Goal: Task Accomplishment & Management: Manage account settings

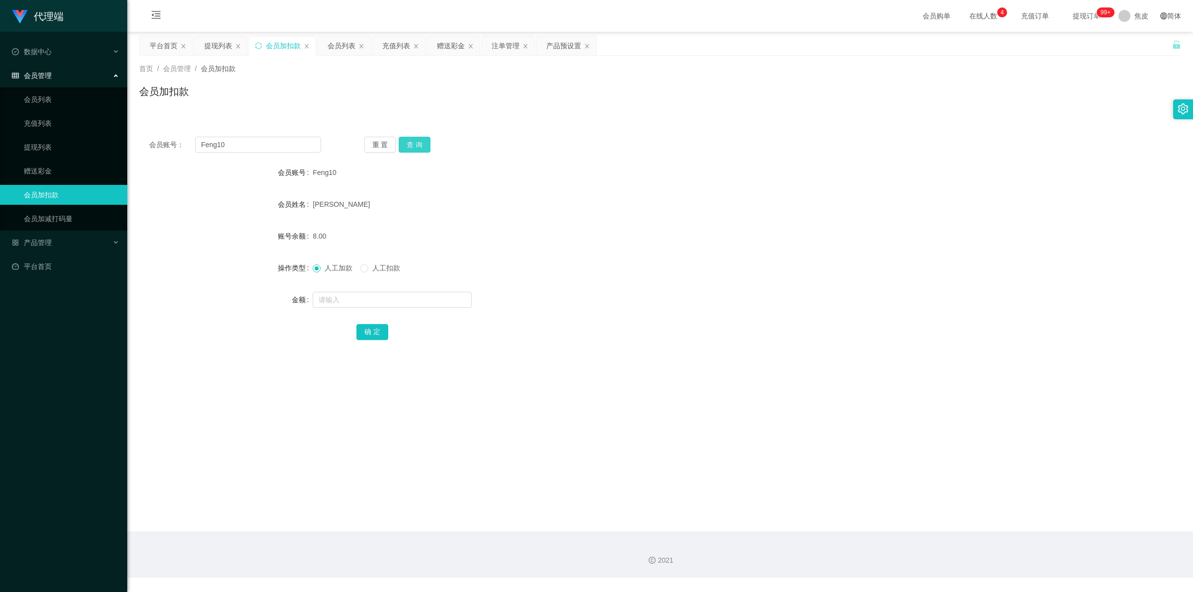
click at [417, 147] on button "查 询" at bounding box center [415, 145] width 32 height 16
click at [417, 147] on button "查 询" at bounding box center [420, 145] width 43 height 16
click at [429, 299] on input "text" at bounding box center [392, 300] width 159 height 16
type input "15"
click at [375, 324] on button "确 定" at bounding box center [372, 332] width 32 height 16
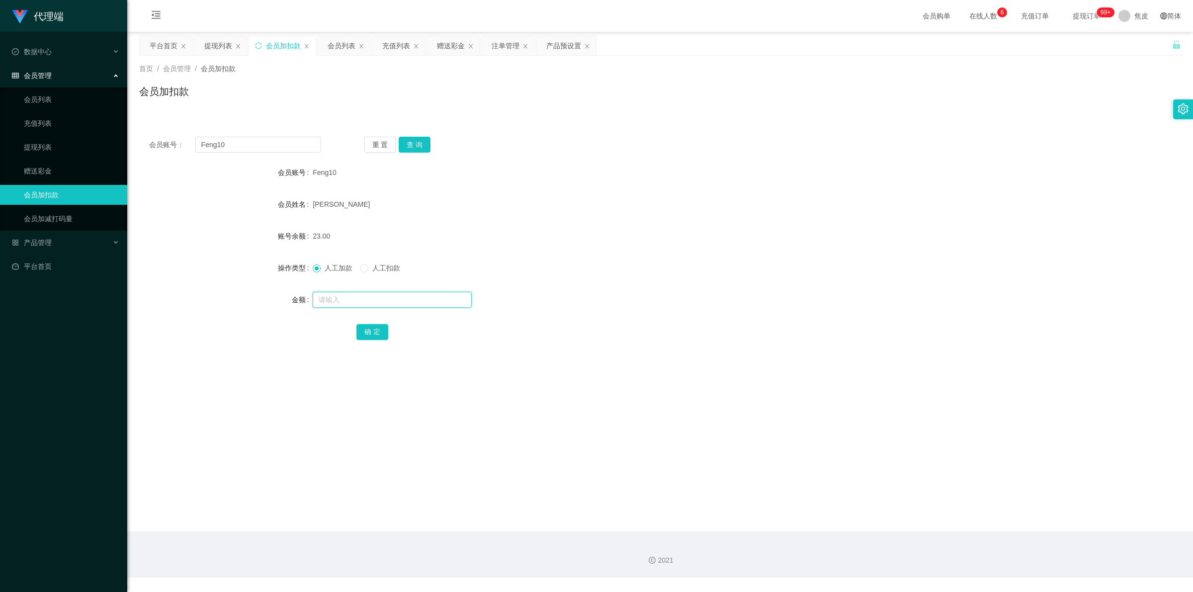
click at [341, 299] on input "text" at bounding box center [392, 300] width 159 height 16
type input "8"
click at [374, 331] on button "确 定" at bounding box center [372, 332] width 32 height 16
click at [652, 218] on form "会员账号 Feng10 会员姓名 [PERSON_NAME] 账号余额 31.00 操作类型 人工加款 人工扣款 金额 确 定" at bounding box center [660, 252] width 1042 height 179
click at [341, 304] on input "text" at bounding box center [392, 300] width 159 height 16
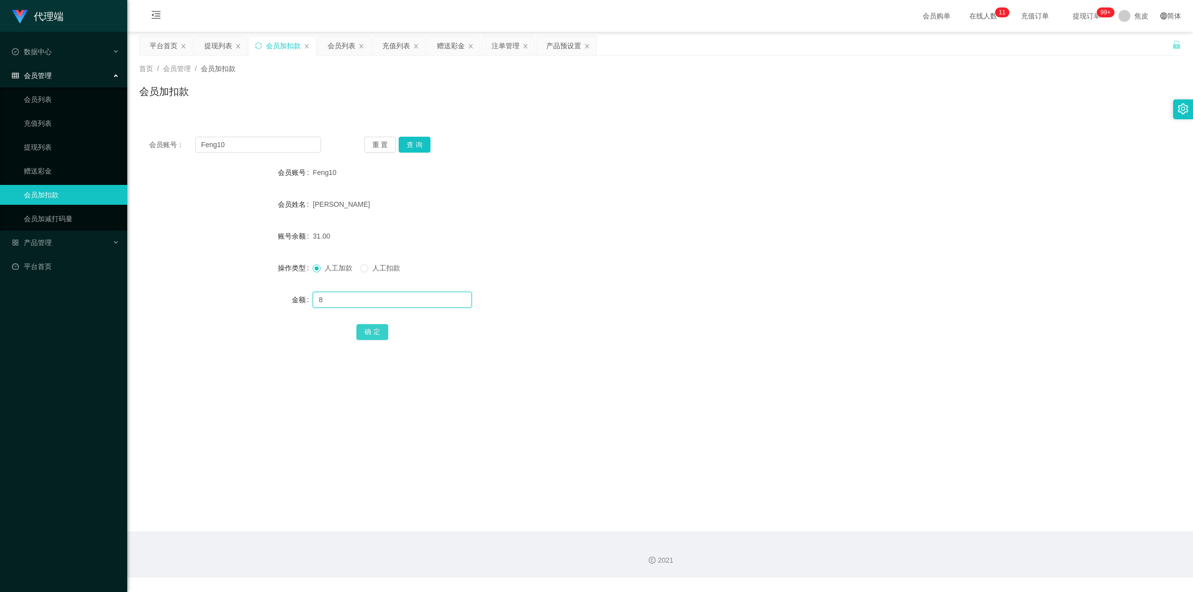
type input "8"
click at [364, 329] on button "确 定" at bounding box center [372, 332] width 32 height 16
drag, startPoint x: 664, startPoint y: 203, endPoint x: 709, endPoint y: 189, distance: 46.9
click at [665, 203] on div "[PERSON_NAME]" at bounding box center [617, 204] width 608 height 20
click at [344, 297] on input "text" at bounding box center [392, 300] width 159 height 16
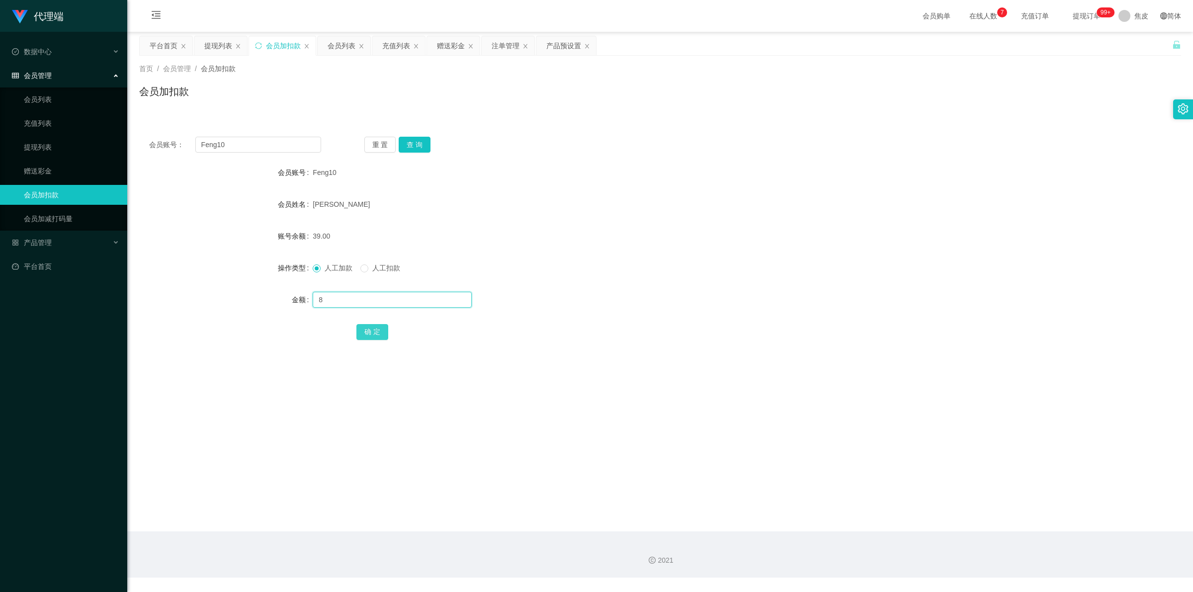
type input "8"
click at [378, 329] on button "确 定" at bounding box center [372, 332] width 32 height 16
click at [420, 143] on button "查 询" at bounding box center [415, 145] width 32 height 16
click at [420, 143] on div "重 置 查 询" at bounding box center [450, 145] width 172 height 16
click at [420, 143] on button "查 询" at bounding box center [415, 145] width 32 height 16
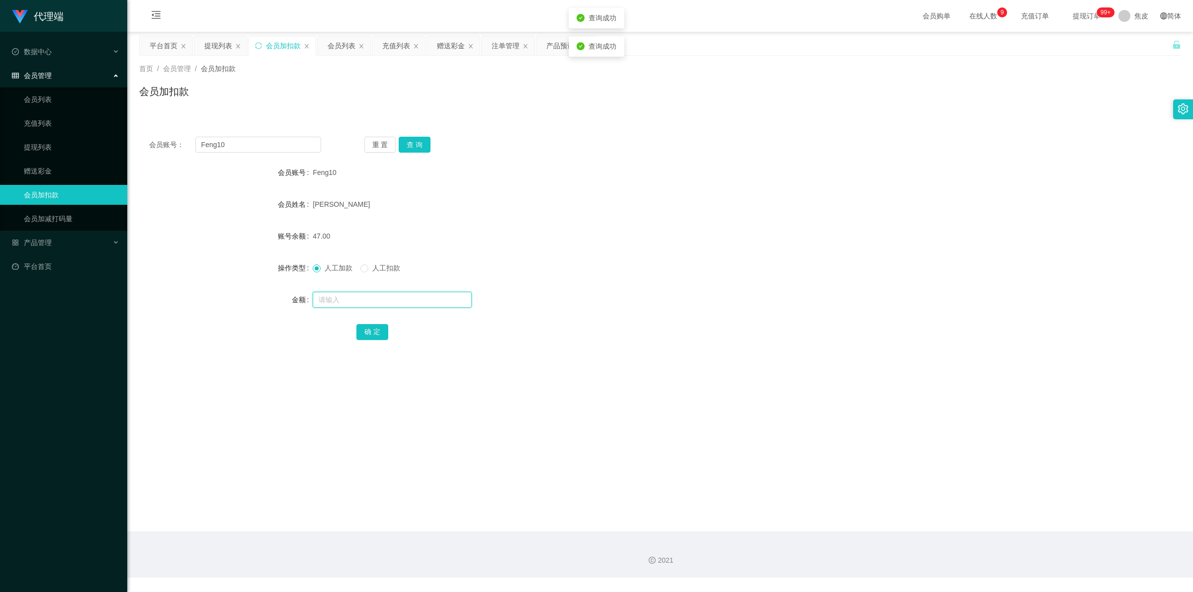
click at [366, 302] on input "text" at bounding box center [392, 300] width 159 height 16
type input "1000"
click at [379, 336] on button "确 定" at bounding box center [372, 332] width 32 height 16
click at [593, 381] on main "关闭左侧 关闭右侧 关闭其它 刷新页面 平台首页 提现列表 会员加扣款 会员列表 充值列表 赠送彩金 注单管理 产品预设置 首页 / 会员管理 / 会员加扣款…" at bounding box center [660, 282] width 1066 height 500
click at [67, 118] on link "充值列表" at bounding box center [71, 123] width 95 height 20
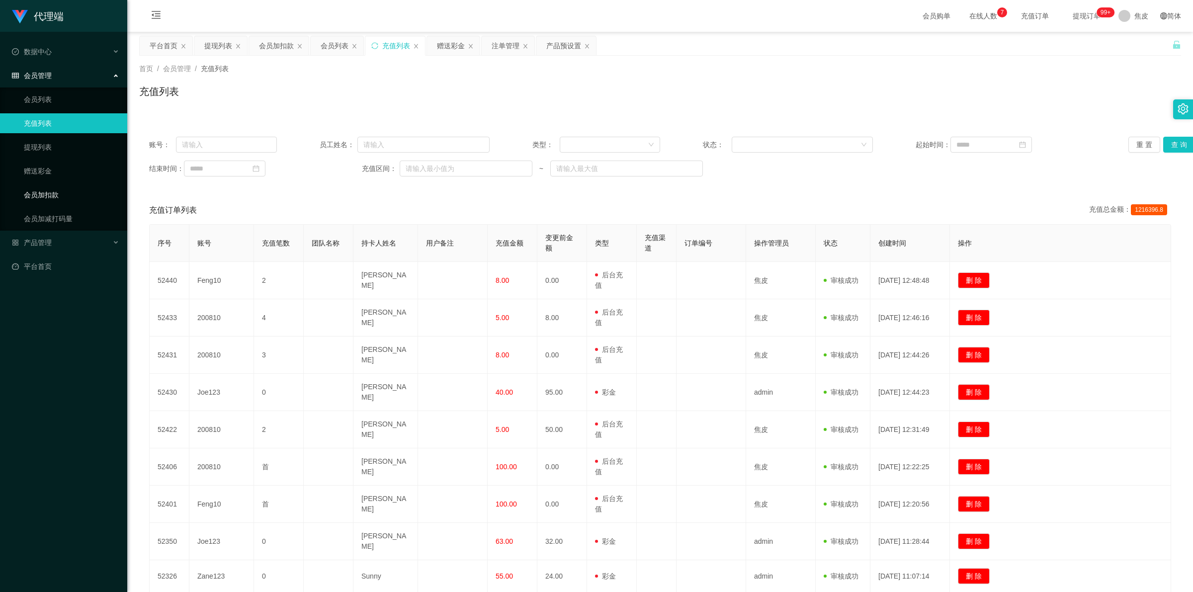
click at [57, 190] on link "会员加扣款" at bounding box center [71, 195] width 95 height 20
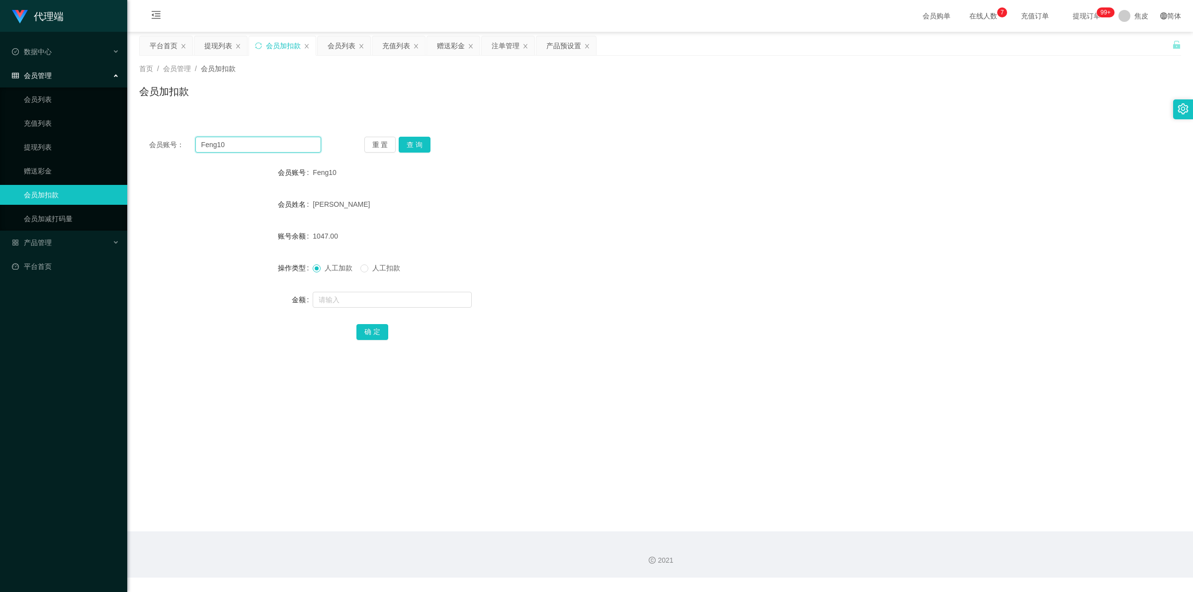
click at [202, 143] on input "Feng10" at bounding box center [258, 145] width 126 height 16
click at [45, 99] on link "会员列表" at bounding box center [71, 99] width 95 height 20
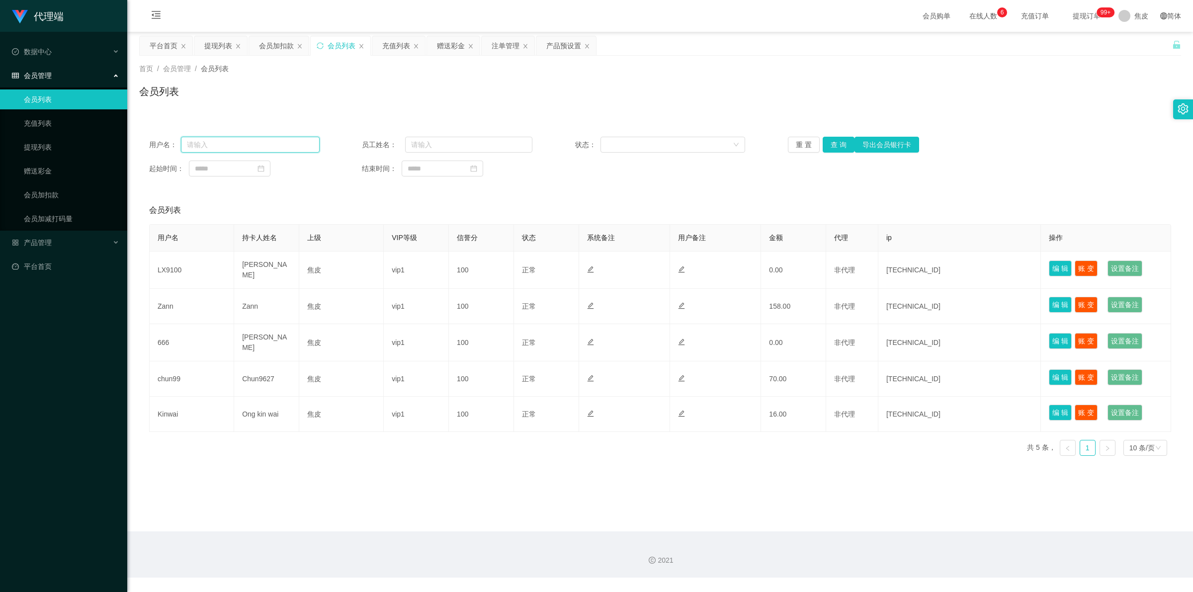
click at [274, 138] on input "text" at bounding box center [250, 145] width 139 height 16
paste input "Feng10"
type input "Feng10"
click at [828, 147] on button "查 询" at bounding box center [839, 145] width 32 height 16
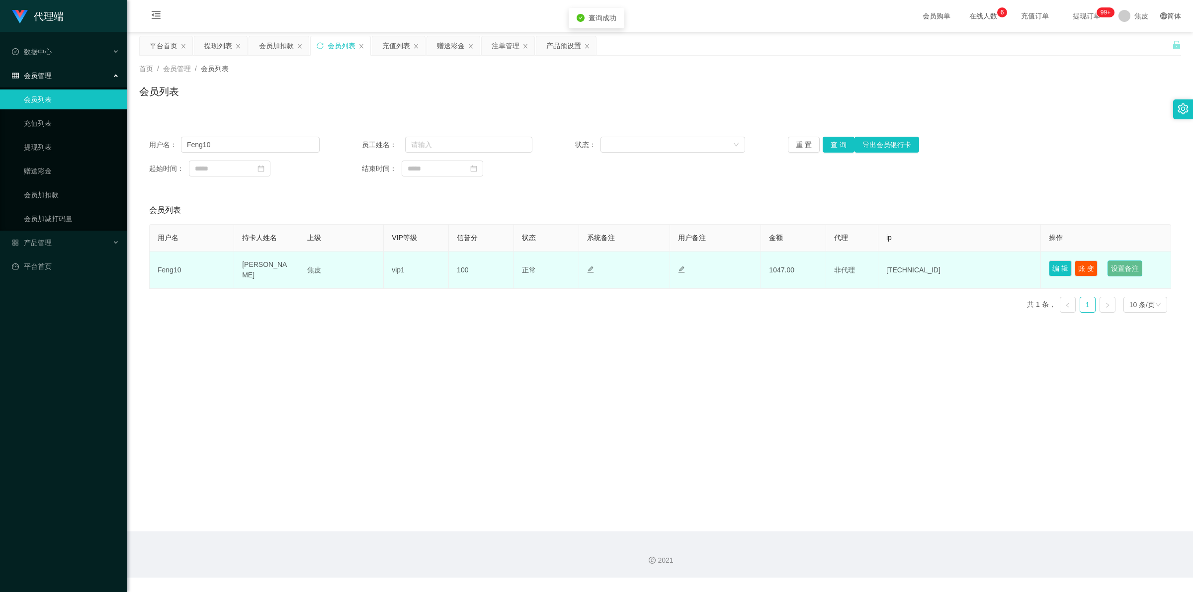
click at [1127, 266] on button "设置备注" at bounding box center [1125, 268] width 35 height 16
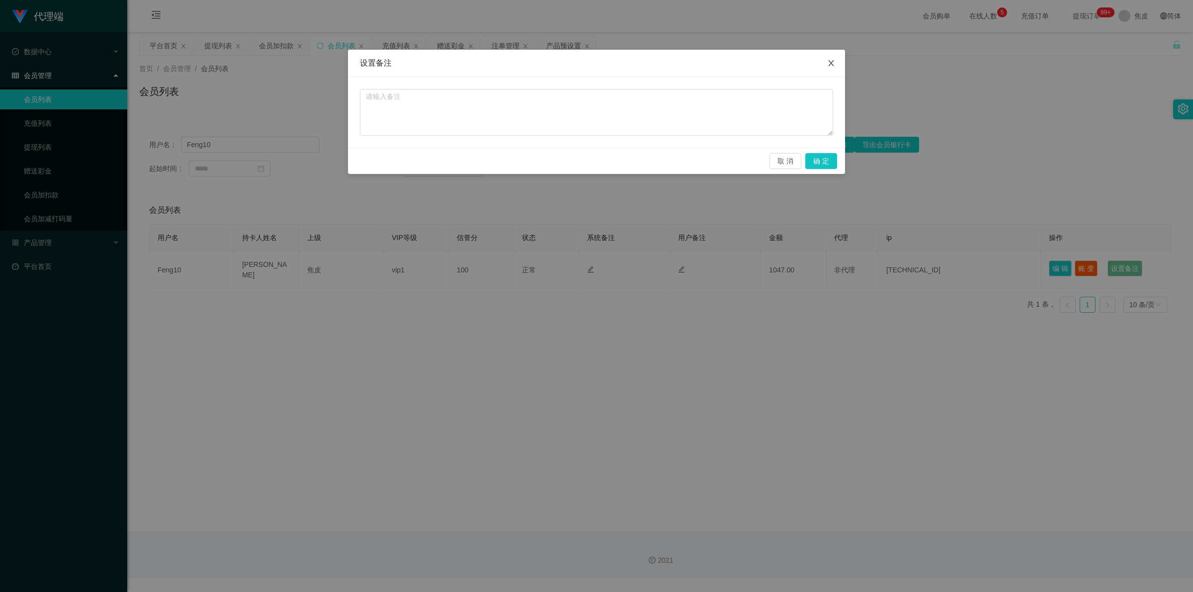
click at [824, 64] on span "Close" at bounding box center [831, 64] width 28 height 28
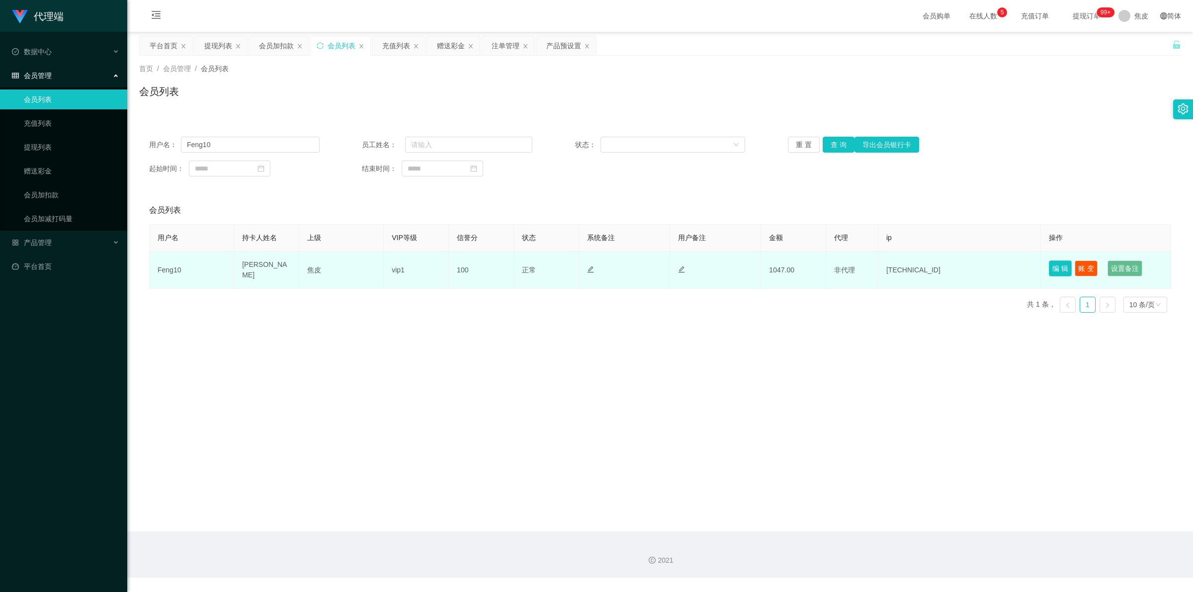
click at [1050, 268] on button "编 辑" at bounding box center [1060, 268] width 23 height 16
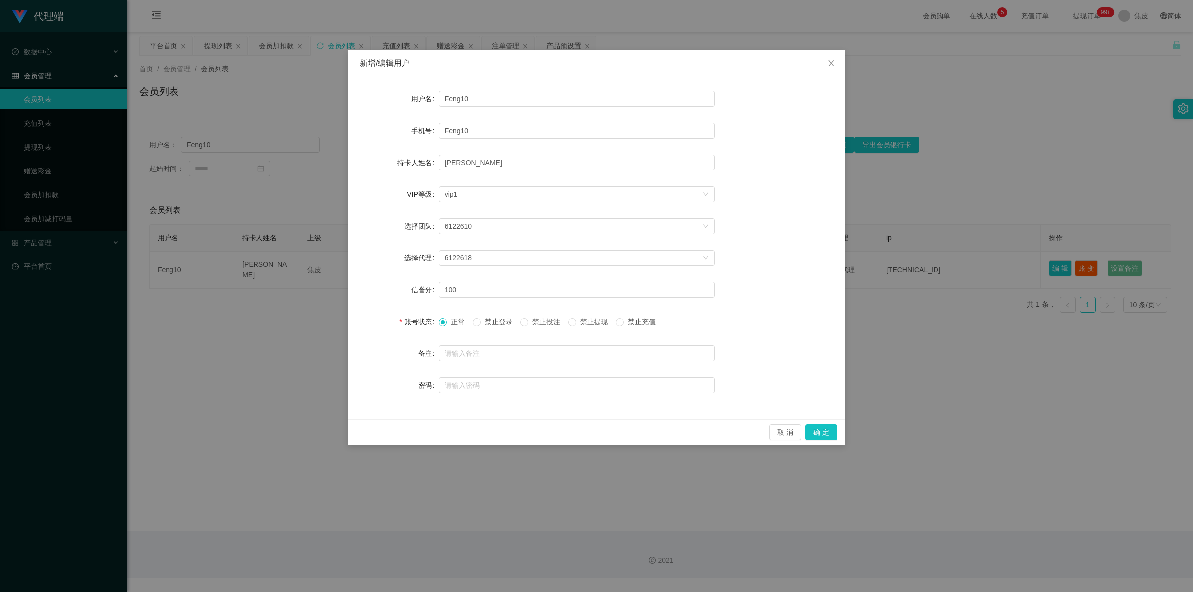
click at [598, 321] on span "禁止提现" at bounding box center [594, 322] width 36 height 8
click at [819, 433] on button "确 定" at bounding box center [821, 433] width 32 height 16
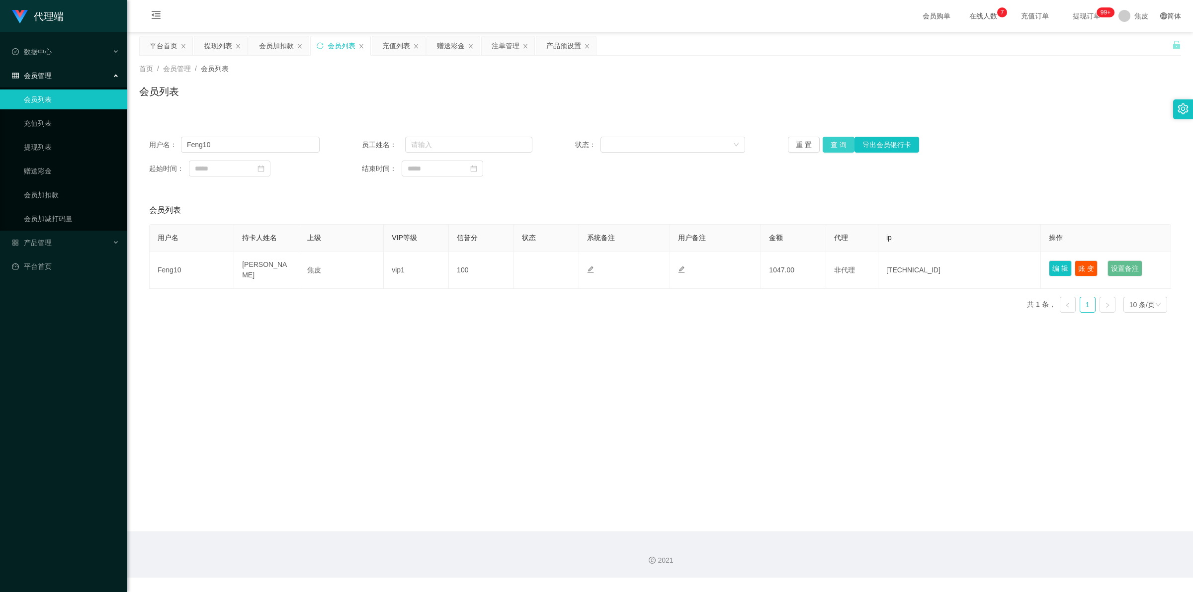
click at [826, 148] on button "查 询" at bounding box center [839, 145] width 32 height 16
click at [826, 148] on div "重 置 查 询 导出会员银行卡" at bounding box center [873, 145] width 171 height 16
click at [826, 148] on button "查 询" at bounding box center [839, 145] width 32 height 16
click at [826, 148] on div "重 置 查 询 导出会员银行卡" at bounding box center [873, 145] width 171 height 16
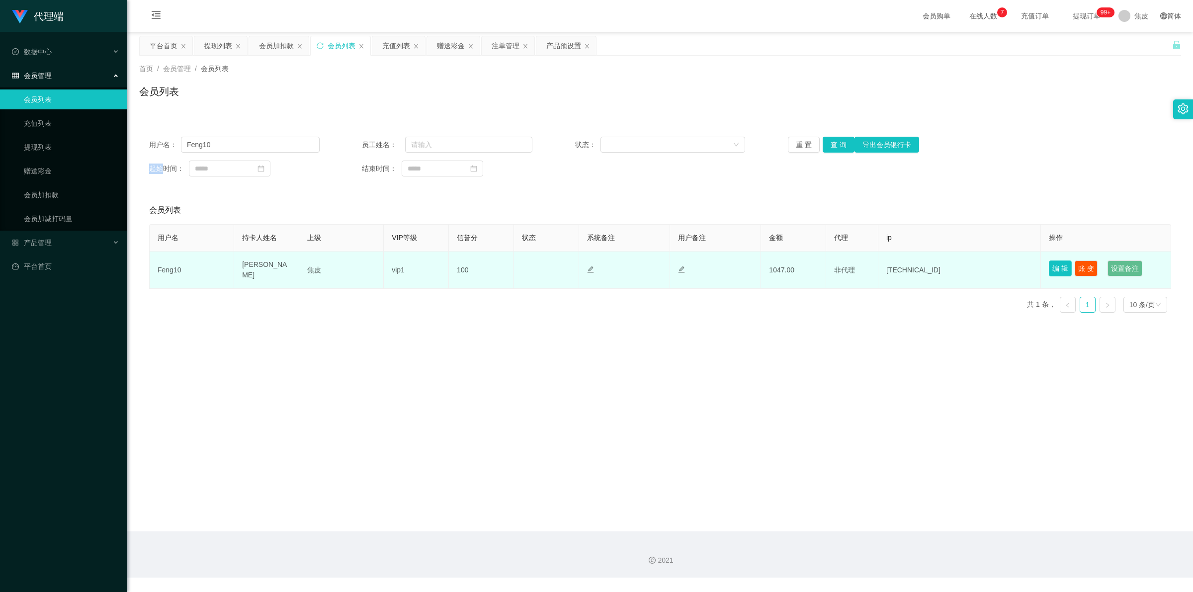
drag, startPoint x: 1046, startPoint y: 267, endPoint x: 1041, endPoint y: 269, distance: 5.6
click at [1049, 267] on button "编 辑" at bounding box center [1060, 268] width 23 height 16
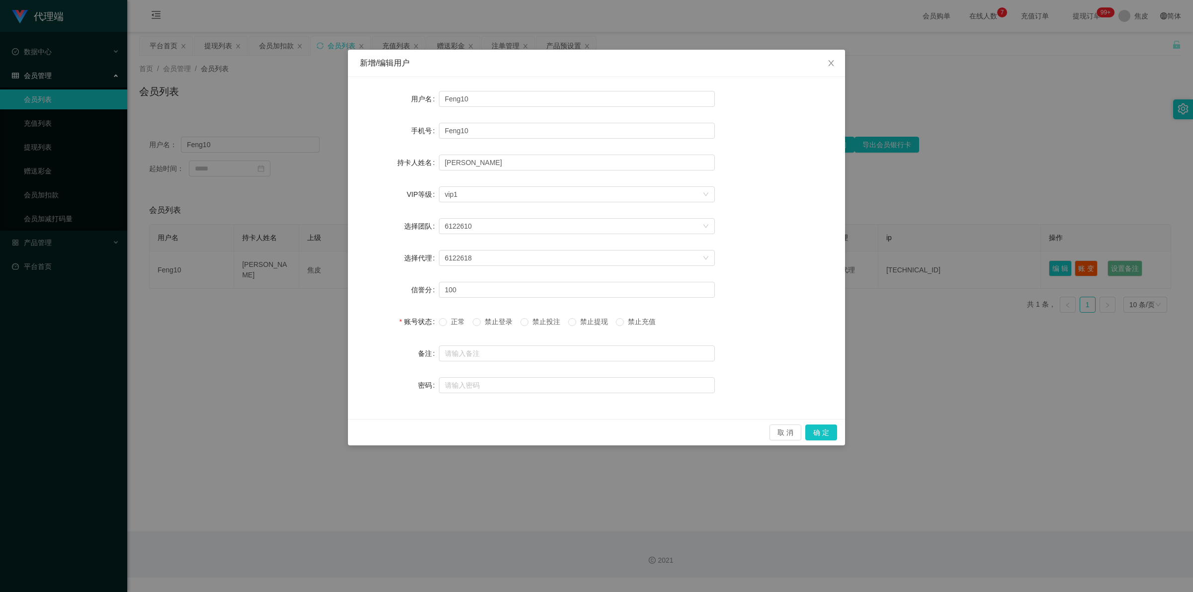
click at [585, 319] on span "禁止提现" at bounding box center [594, 322] width 36 height 8
click at [833, 65] on icon "图标: close" at bounding box center [831, 63] width 8 height 8
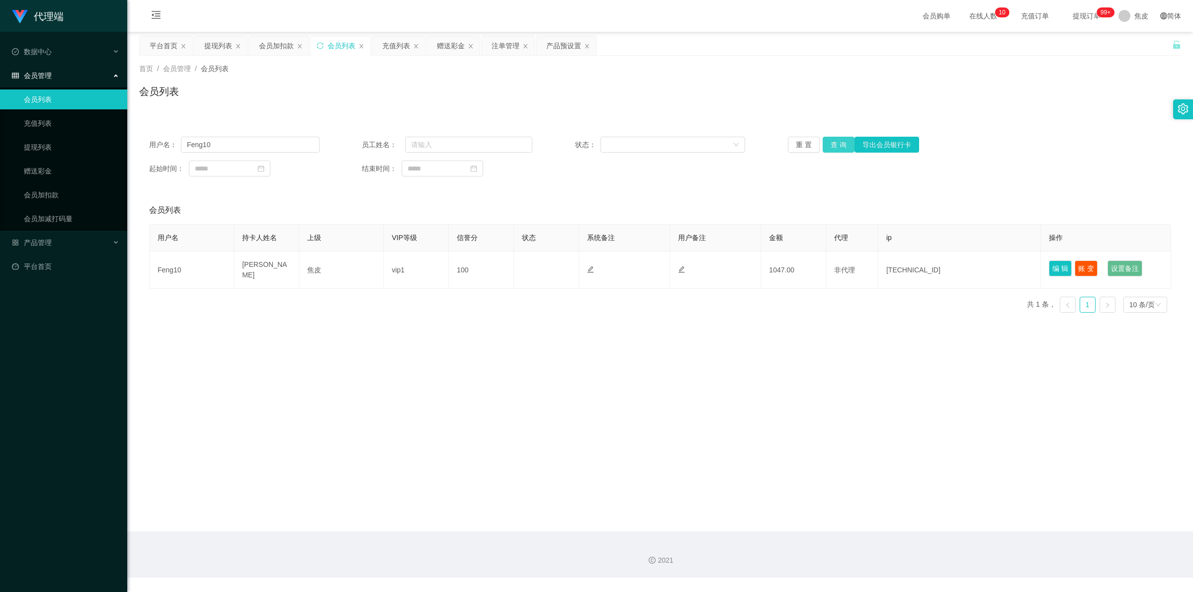
click at [832, 143] on button "查 询" at bounding box center [839, 145] width 32 height 16
click at [832, 143] on div "重 置 查 询 导出会员银行卡" at bounding box center [873, 145] width 171 height 16
click at [832, 143] on button "查 询" at bounding box center [839, 145] width 32 height 16
click at [832, 143] on div "重 置 查 询 导出会员银行卡" at bounding box center [873, 145] width 171 height 16
click at [832, 143] on button "查 询" at bounding box center [839, 145] width 32 height 16
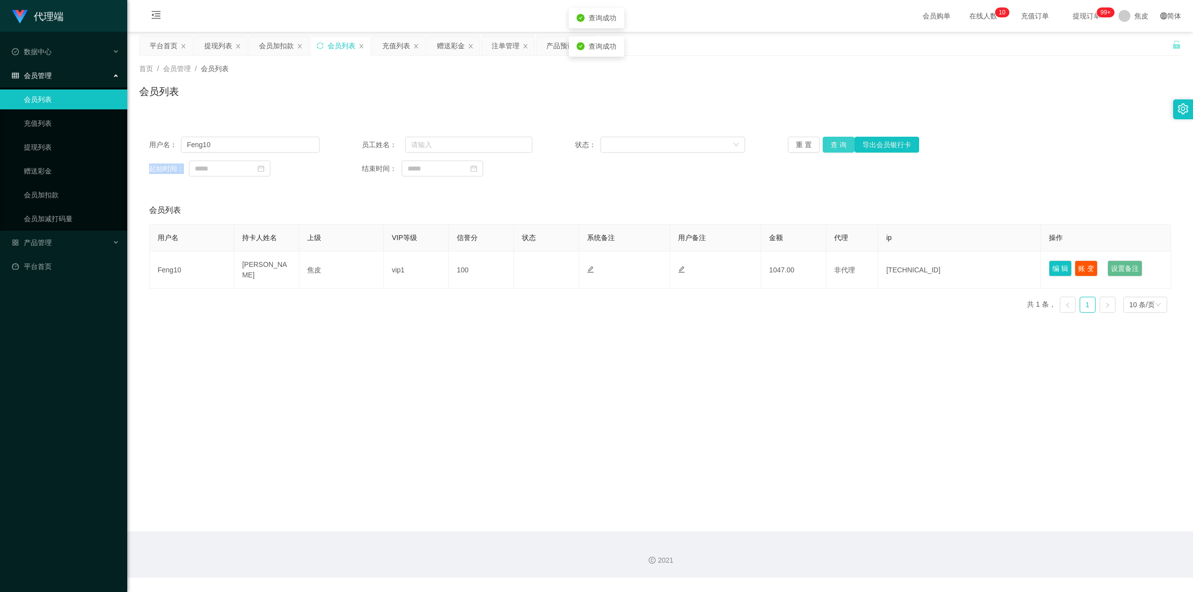
click at [832, 143] on div "重 置 查 询 导出会员银行卡" at bounding box center [873, 145] width 171 height 16
click at [832, 143] on button "查 询" at bounding box center [839, 145] width 32 height 16
click at [832, 143] on div "重 置 查 询 导出会员银行卡" at bounding box center [873, 145] width 171 height 16
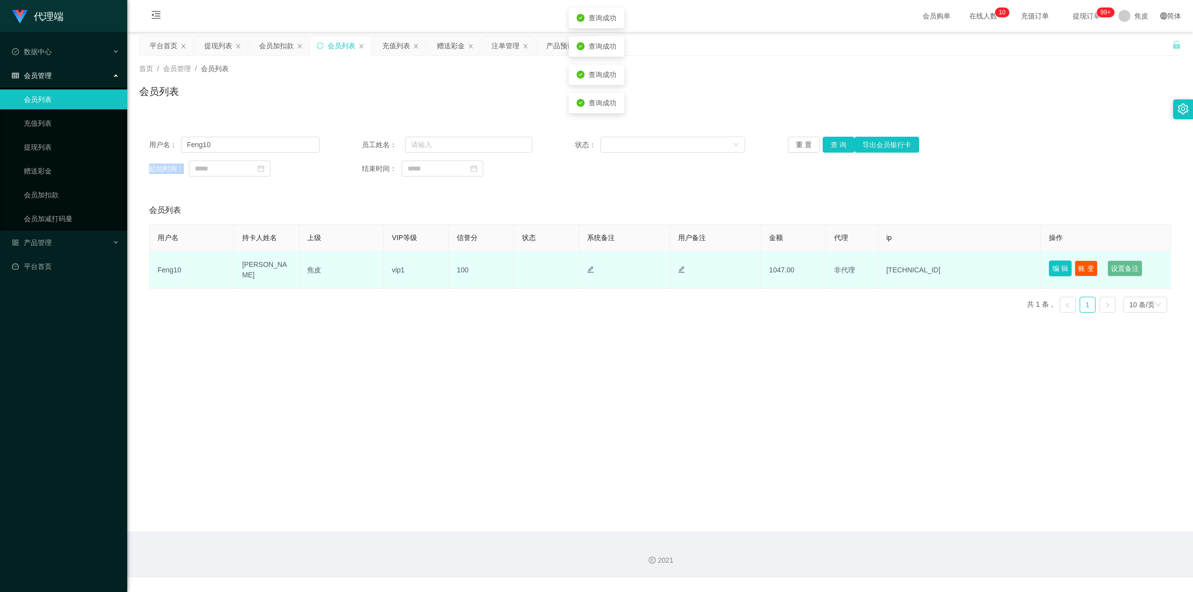
click at [1056, 267] on button "编 辑" at bounding box center [1060, 268] width 23 height 16
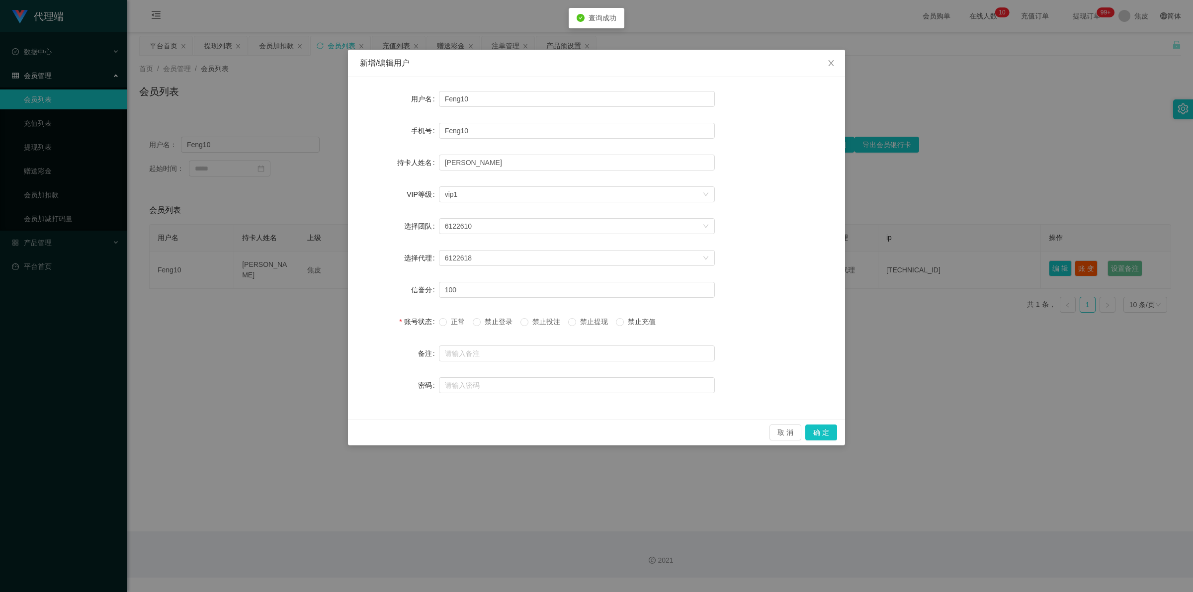
click at [590, 323] on span "禁止提现" at bounding box center [594, 322] width 36 height 8
click at [447, 322] on span "正常" at bounding box center [458, 322] width 22 height 8
click at [588, 321] on span "禁止提现" at bounding box center [594, 322] width 36 height 8
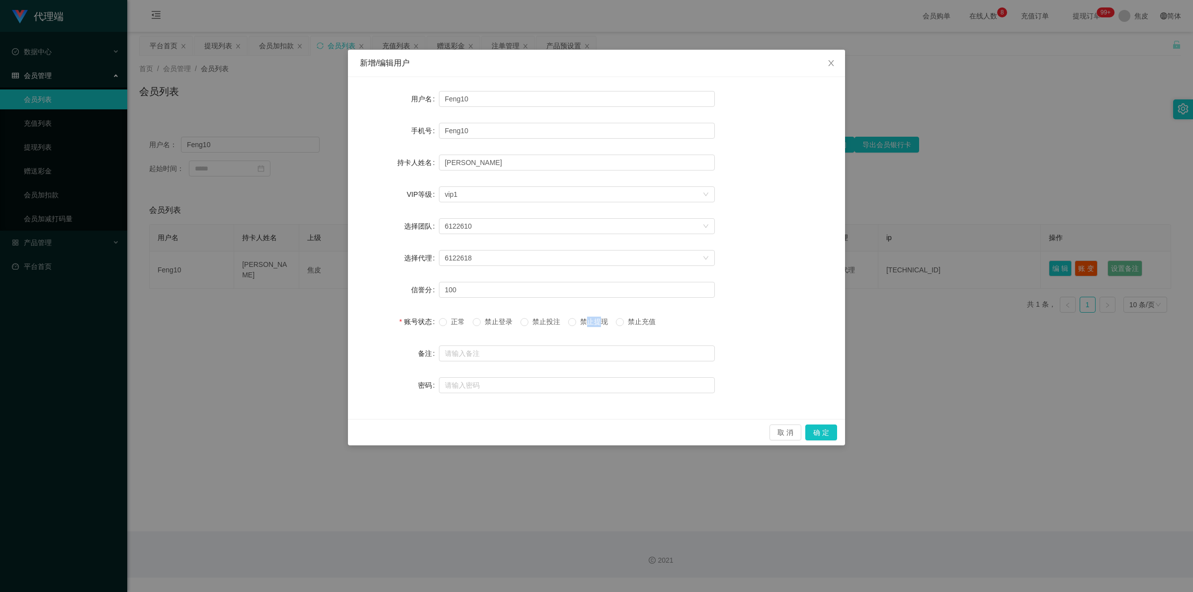
click at [588, 321] on span "禁止提现" at bounding box center [594, 322] width 36 height 8
click at [781, 429] on button "取 消" at bounding box center [785, 433] width 32 height 16
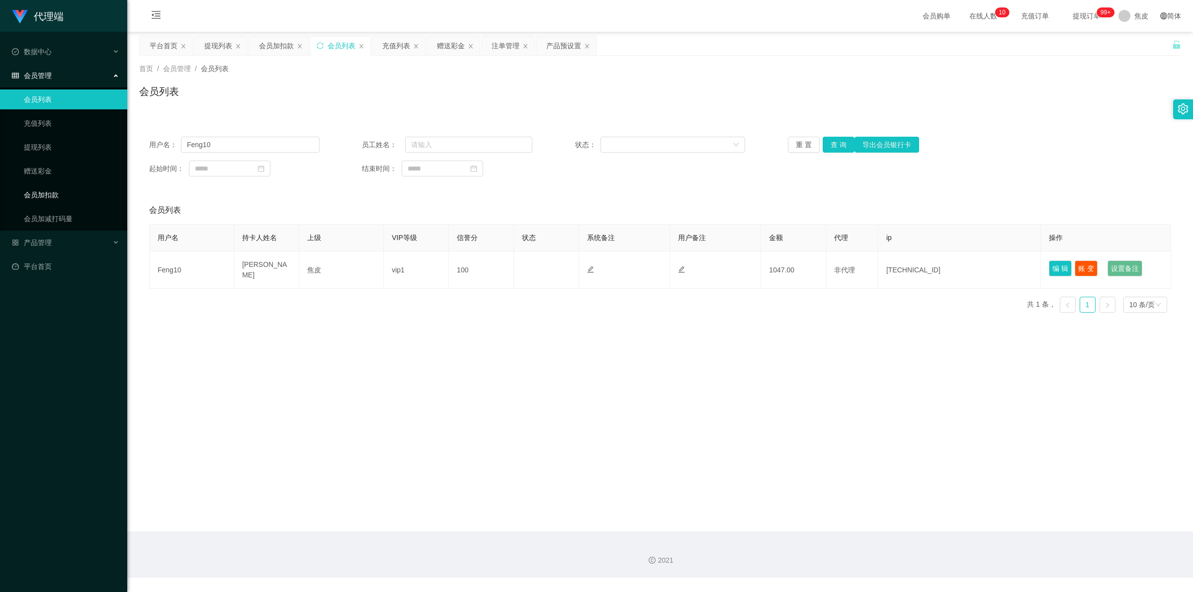
click at [56, 199] on link "会员加扣款" at bounding box center [71, 195] width 95 height 20
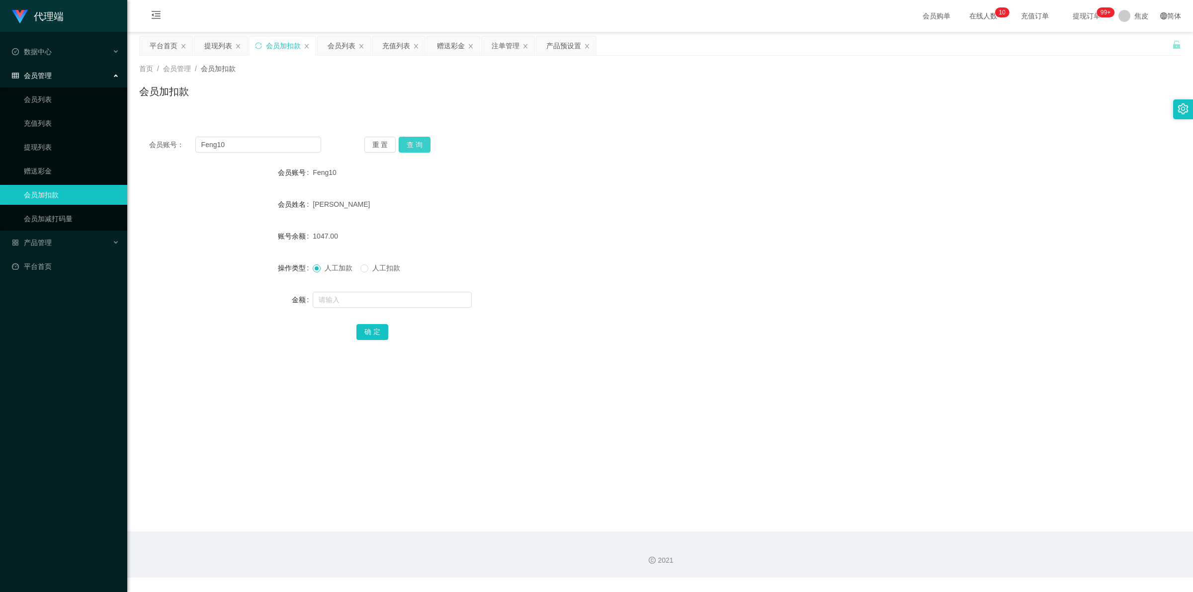
click at [416, 142] on button "查 询" at bounding box center [415, 145] width 32 height 16
click at [416, 142] on div "重 置 查 询" at bounding box center [450, 145] width 172 height 16
click at [416, 301] on input "text" at bounding box center [392, 300] width 159 height 16
type input "8"
click at [375, 329] on button "确 定" at bounding box center [372, 332] width 32 height 16
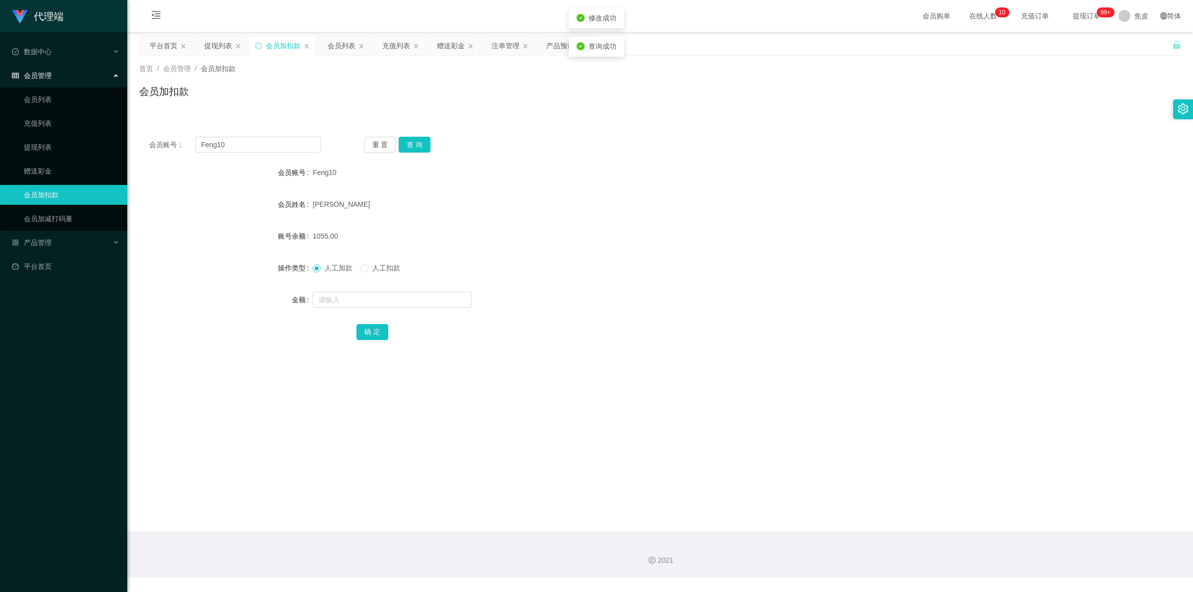
click at [877, 225] on form "会员账号 Feng10 会员姓名 [PERSON_NAME] 账号余额 1055.00 操作类型 人工加款 人工扣款 金额 确 定" at bounding box center [660, 252] width 1042 height 179
click at [322, 172] on span "Feng10" at bounding box center [324, 173] width 23 height 8
copy span "Feng10"
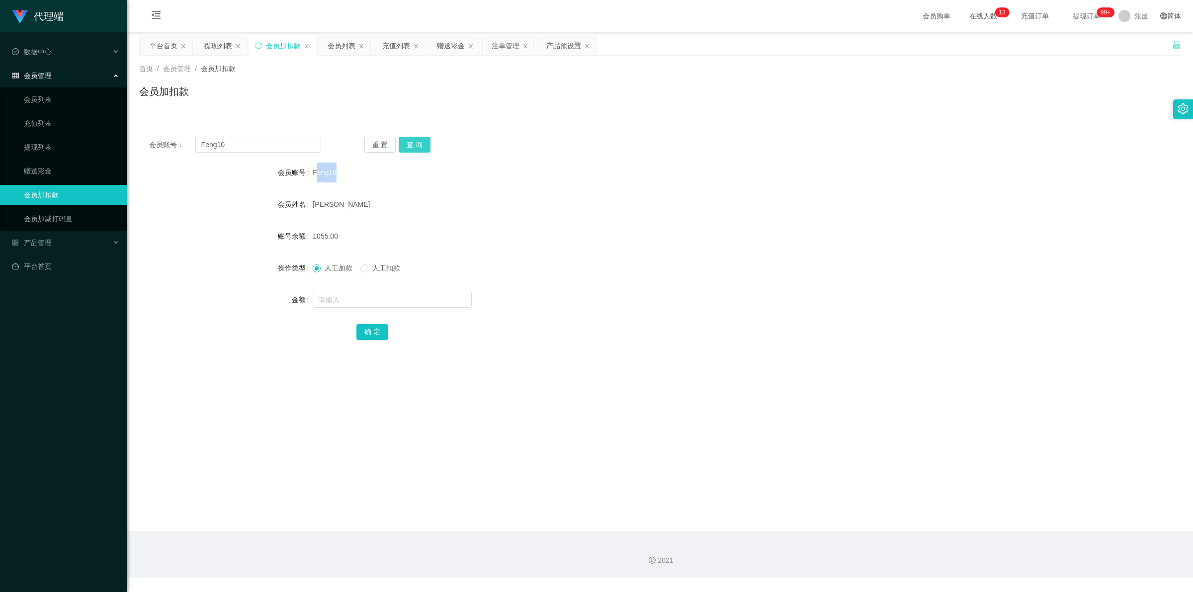
click at [418, 137] on button "查 询" at bounding box center [415, 145] width 32 height 16
click at [420, 144] on button "查 询" at bounding box center [415, 145] width 32 height 16
click at [420, 143] on div "重 置 查 询" at bounding box center [450, 145] width 172 height 16
click at [420, 143] on button "查 询" at bounding box center [415, 145] width 32 height 16
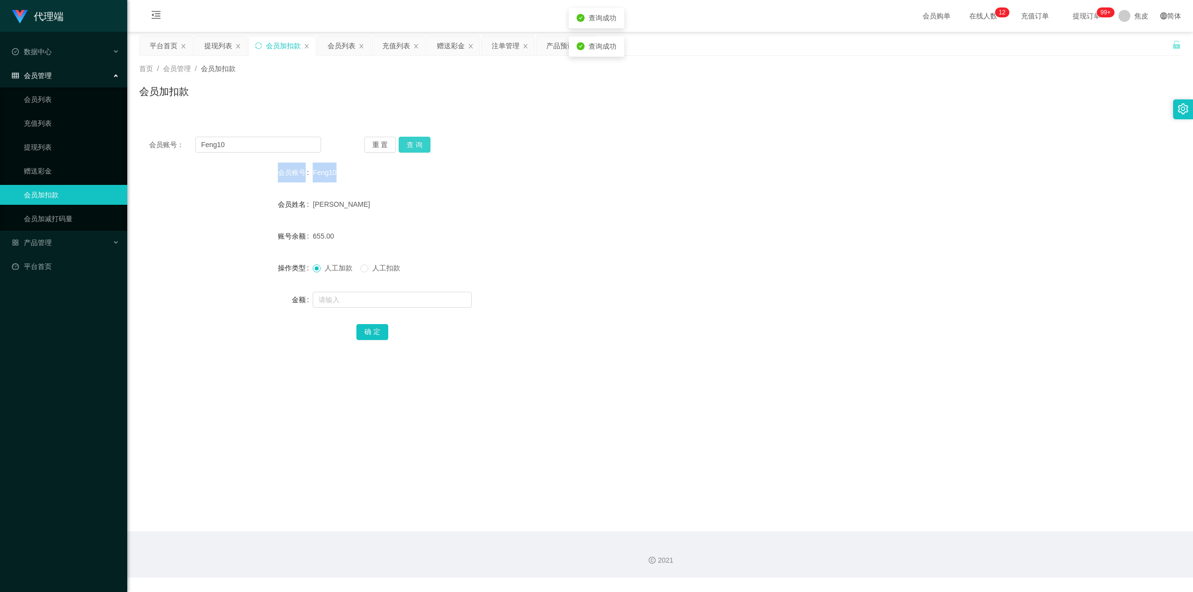
click at [420, 143] on button "查 询" at bounding box center [415, 145] width 32 height 16
click at [420, 143] on button "查 询" at bounding box center [420, 145] width 43 height 16
click at [420, 143] on div "重 置 查 询" at bounding box center [450, 145] width 172 height 16
click at [420, 143] on button "查 询" at bounding box center [415, 145] width 32 height 16
click at [420, 143] on div "重 置 查 询" at bounding box center [450, 145] width 172 height 16
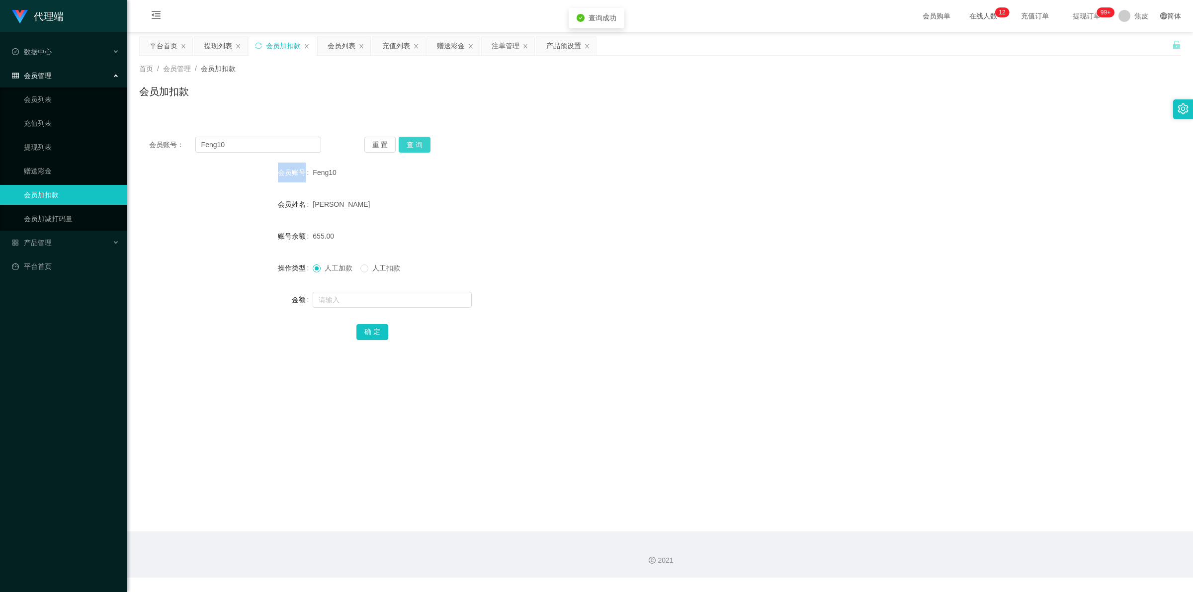
click at [420, 143] on button "查 询" at bounding box center [415, 145] width 32 height 16
click at [420, 143] on div "重 置 查 询" at bounding box center [450, 145] width 172 height 16
click at [420, 143] on button "查 询" at bounding box center [415, 145] width 32 height 16
click at [420, 143] on div "重 置 查 询" at bounding box center [450, 145] width 172 height 16
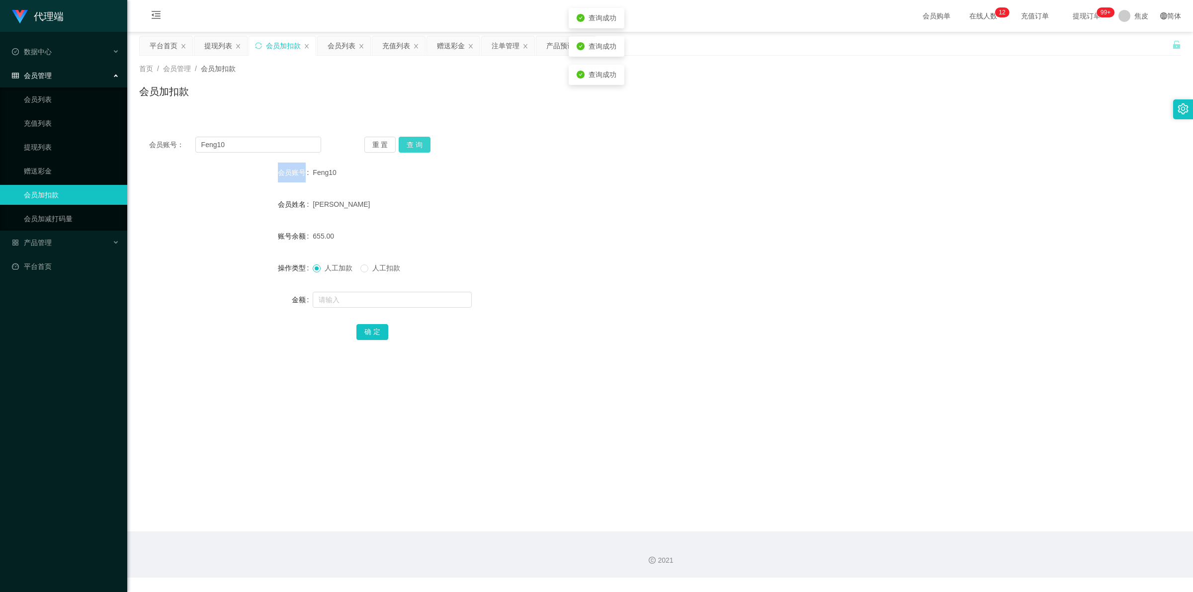
click at [420, 143] on button "查 询" at bounding box center [415, 145] width 32 height 16
click at [420, 143] on div "重 置 查 询" at bounding box center [450, 145] width 172 height 16
click at [420, 143] on button "查 询" at bounding box center [415, 145] width 32 height 16
click at [420, 143] on div "重 置 查 询" at bounding box center [450, 145] width 172 height 16
click at [420, 143] on button "查 询" at bounding box center [415, 145] width 32 height 16
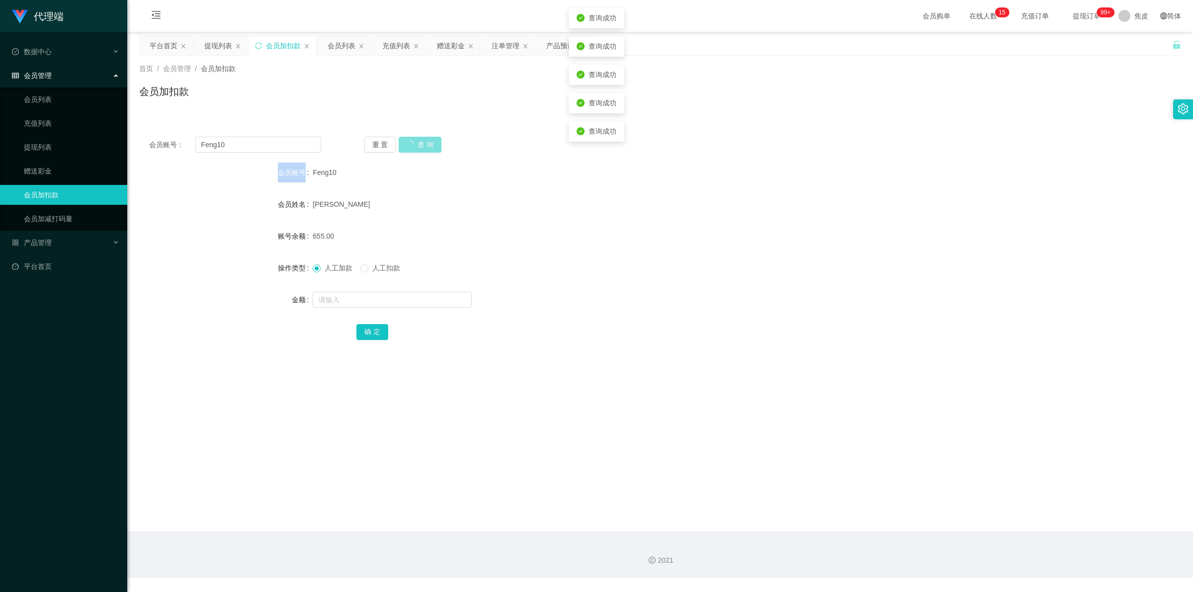
click at [420, 143] on div "重 置 查 询" at bounding box center [450, 145] width 172 height 16
click at [420, 143] on button "查 询" at bounding box center [415, 145] width 32 height 16
click at [44, 101] on link "会员列表" at bounding box center [71, 99] width 95 height 20
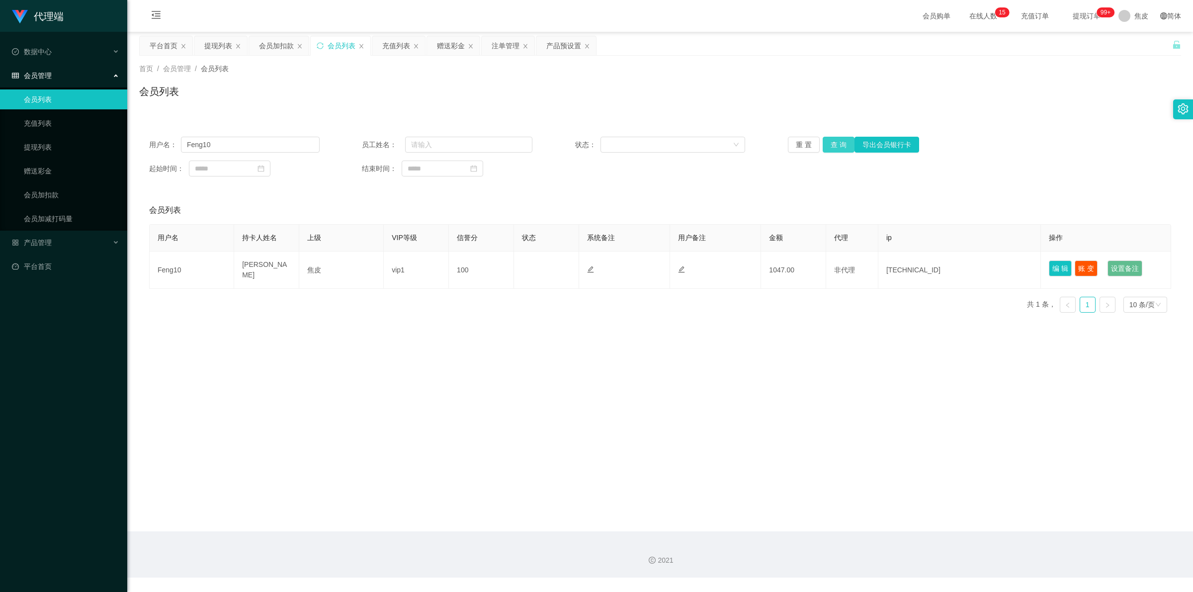
click at [837, 142] on button "查 询" at bounding box center [839, 145] width 32 height 16
click at [837, 142] on div "重 置 查 询 导出会员银行卡" at bounding box center [873, 145] width 171 height 16
click at [837, 142] on button "查 询" at bounding box center [839, 145] width 32 height 16
click at [45, 123] on link "充值列表" at bounding box center [71, 123] width 95 height 20
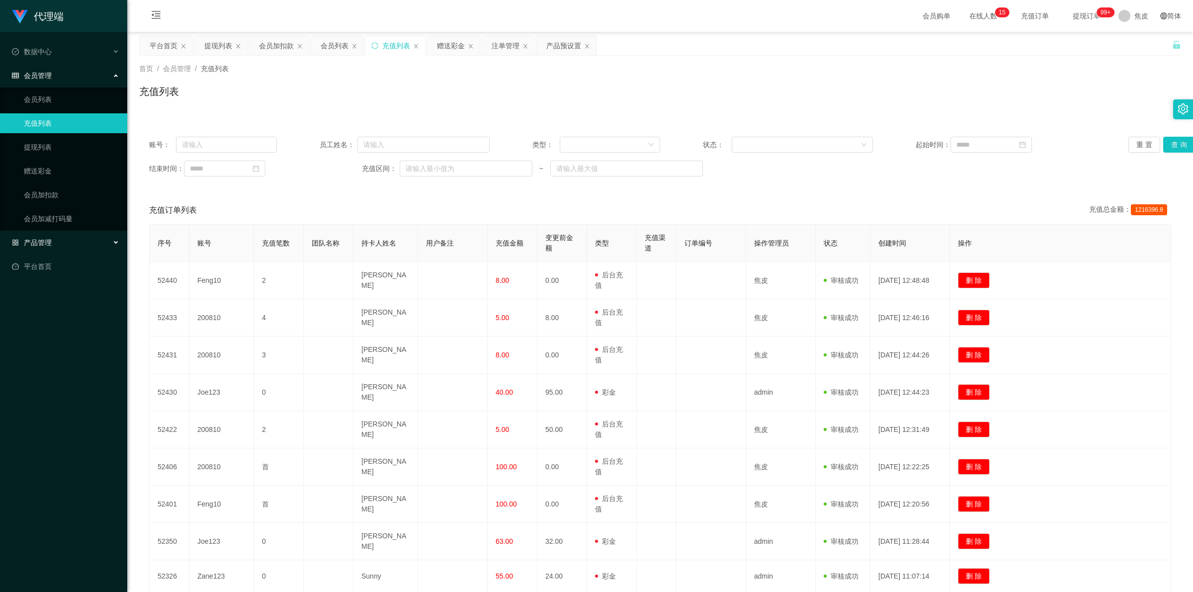
click at [51, 242] on div "产品管理" at bounding box center [63, 243] width 127 height 20
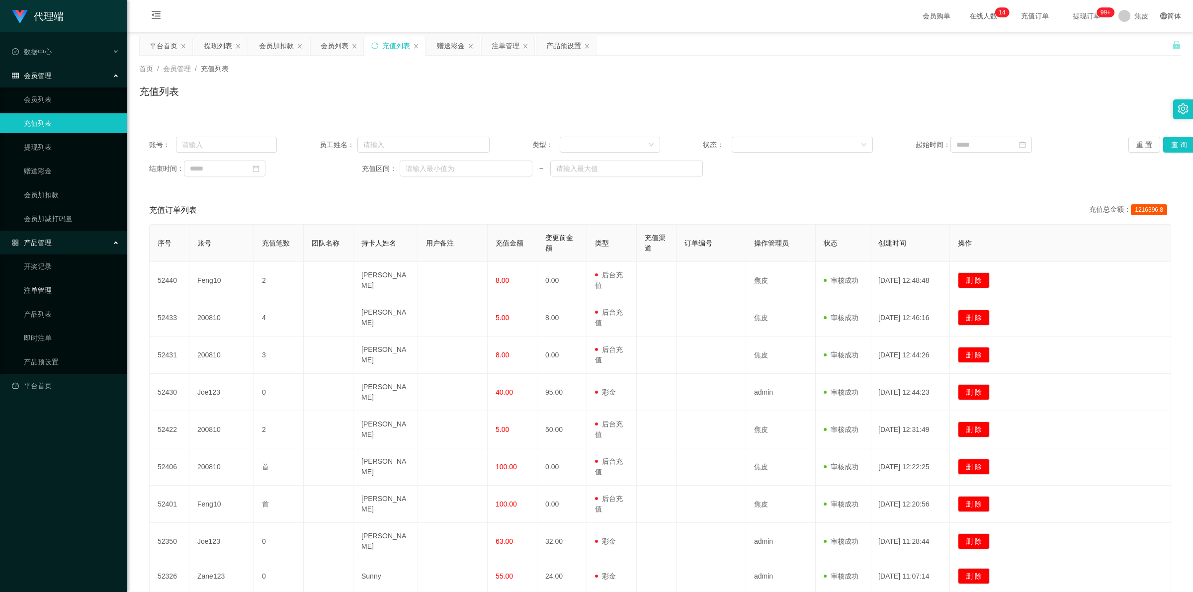
click at [43, 291] on link "注单管理" at bounding box center [71, 290] width 95 height 20
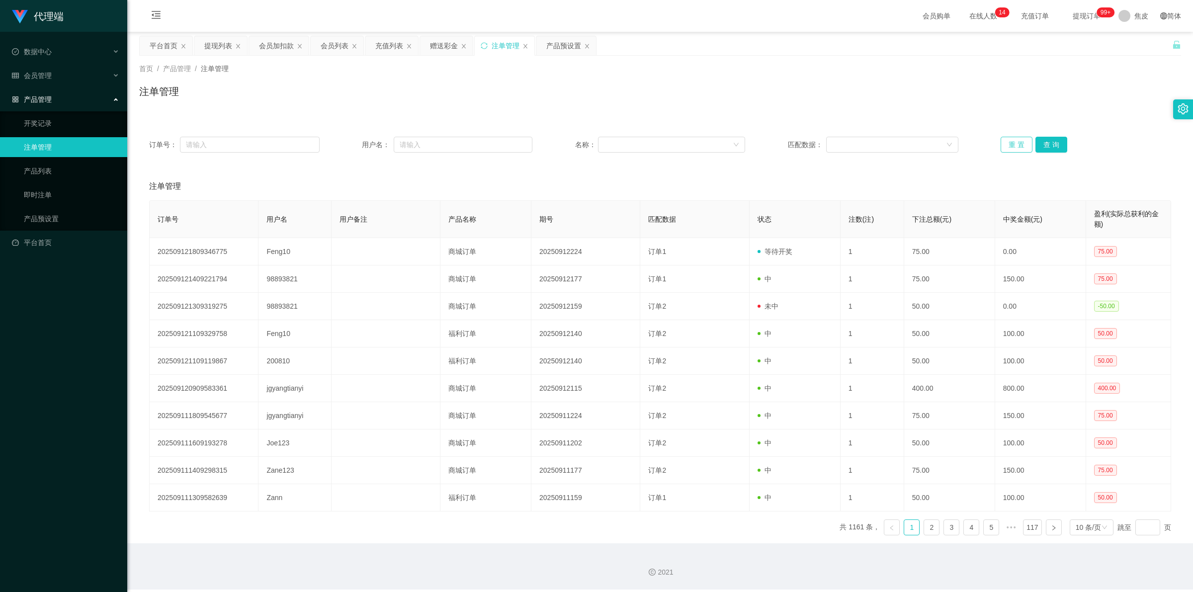
click at [1011, 141] on button "重 置" at bounding box center [1017, 145] width 32 height 16
click at [40, 76] on span "会员管理" at bounding box center [32, 76] width 40 height 8
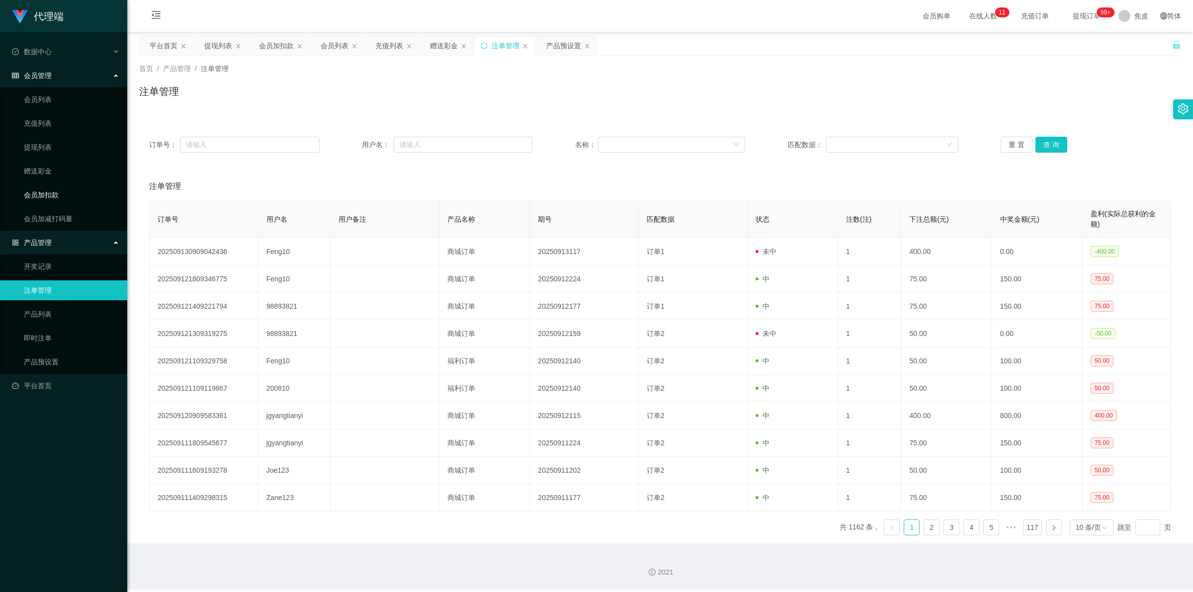
click at [53, 197] on link "会员加扣款" at bounding box center [71, 195] width 95 height 20
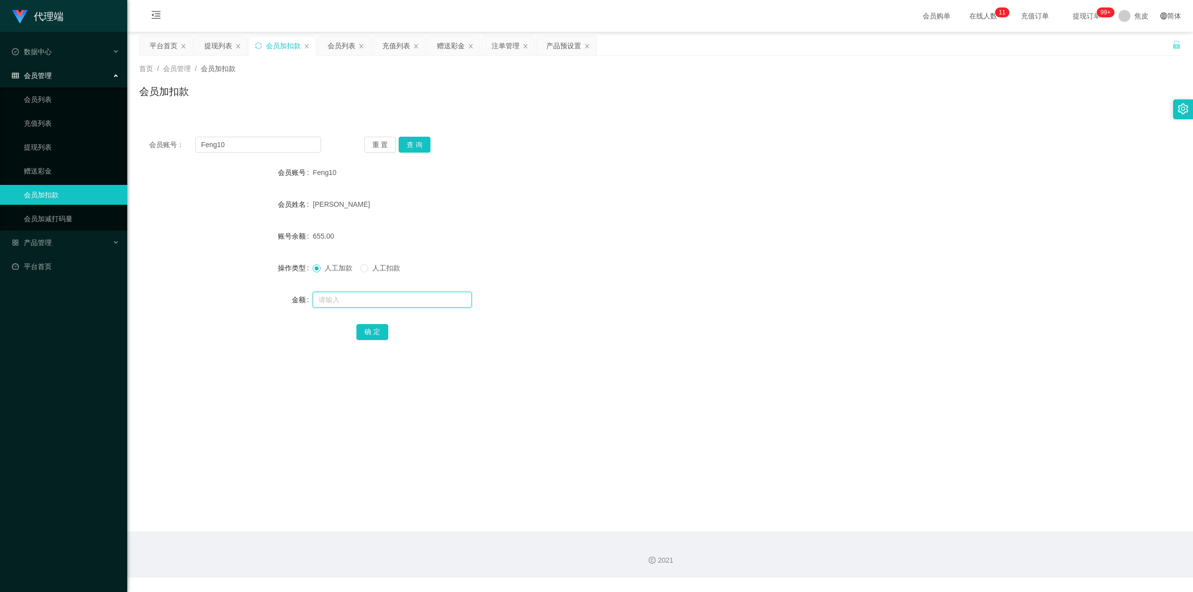
click at [366, 300] on input "text" at bounding box center [392, 300] width 159 height 16
type input "800"
drag, startPoint x: 376, startPoint y: 329, endPoint x: 403, endPoint y: 332, distance: 26.6
click at [376, 329] on button "确 定" at bounding box center [372, 332] width 32 height 16
click at [732, 378] on main "关闭左侧 关闭右侧 关闭其它 刷新页面 平台首页 提现列表 会员加扣款 会员列表 充值列表 赠送彩金 注单管理 产品预设置 首页 / 会员管理 / 会员加扣款…" at bounding box center [660, 282] width 1066 height 500
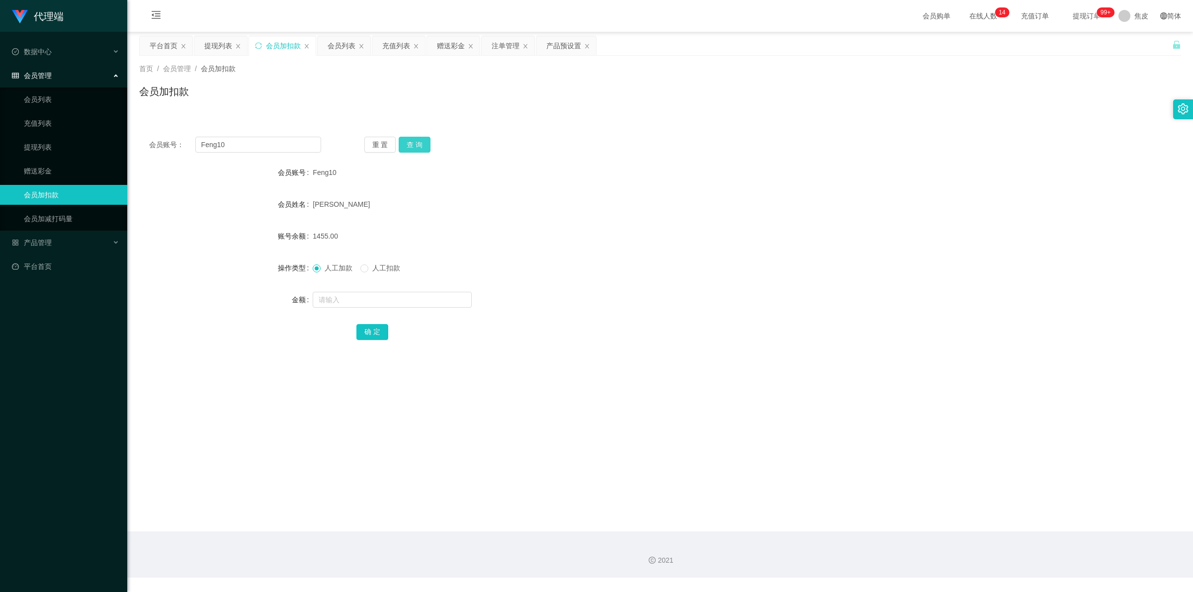
click at [416, 145] on button "查 询" at bounding box center [415, 145] width 32 height 16
click at [416, 145] on div "重 置 查 询" at bounding box center [450, 145] width 172 height 16
click at [416, 145] on button "查 询" at bounding box center [415, 145] width 32 height 16
click at [548, 175] on div "Feng10" at bounding box center [617, 173] width 608 height 20
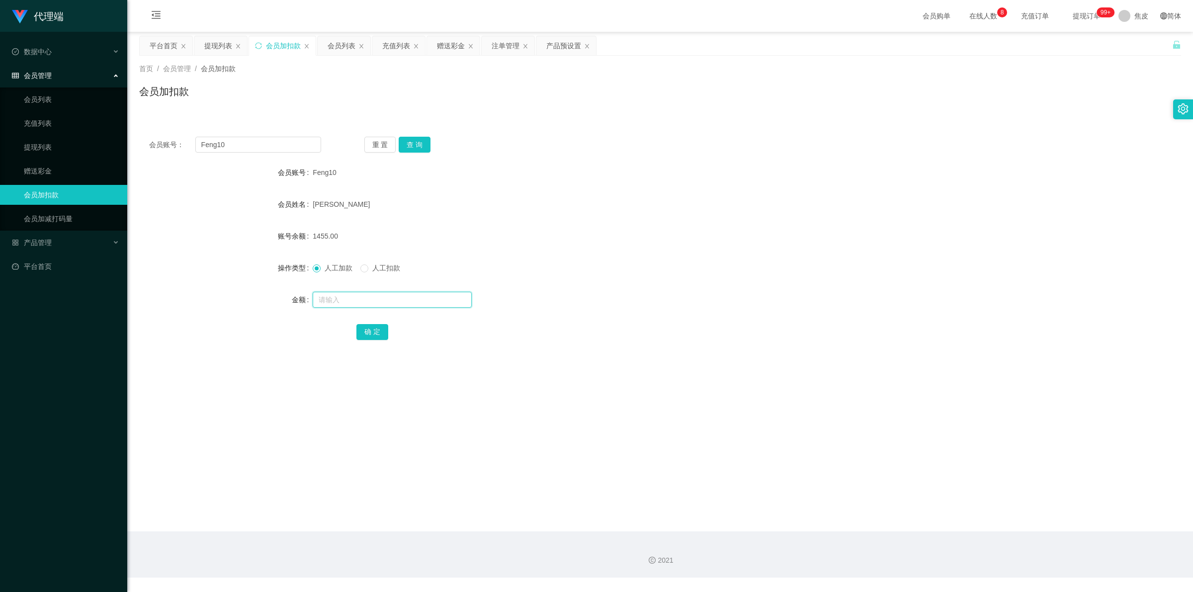
click at [376, 295] on input "text" at bounding box center [392, 300] width 159 height 16
type input "8"
click at [373, 327] on button "确 定" at bounding box center [372, 332] width 32 height 16
click at [374, 299] on input "text" at bounding box center [392, 300] width 159 height 16
type input "8"
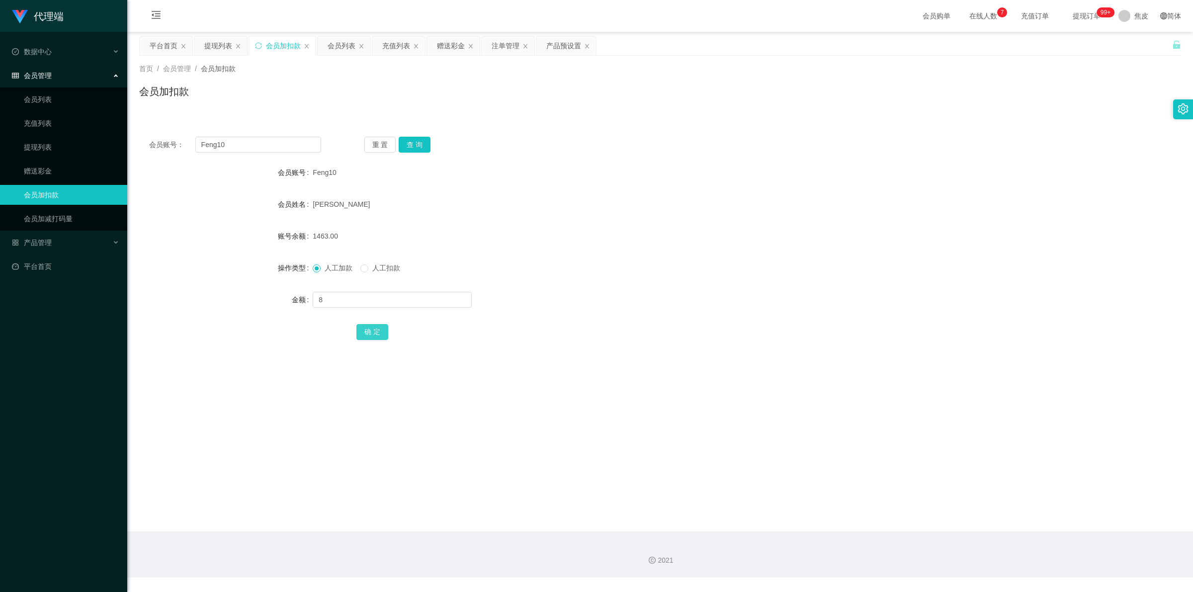
click at [367, 332] on button "确 定" at bounding box center [372, 332] width 32 height 16
click at [818, 330] on div "确 定" at bounding box center [660, 332] width 608 height 20
click at [419, 295] on input "text" at bounding box center [392, 300] width 159 height 16
type input "4000"
click at [373, 332] on button "确 定" at bounding box center [372, 332] width 32 height 16
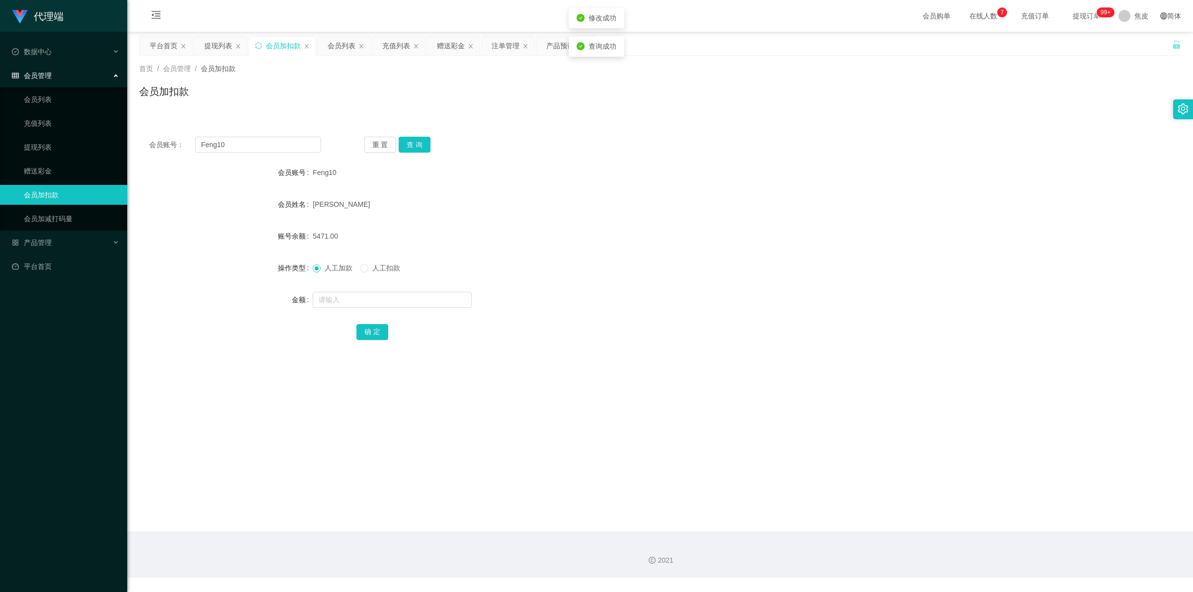
click at [727, 257] on form "会员账号 Feng10 会员姓名 [PERSON_NAME] 账号余额 5471.00 操作类型 人工加款 人工扣款 金额 确 定" at bounding box center [660, 252] width 1042 height 179
